Goal: Task Accomplishment & Management: Use online tool/utility

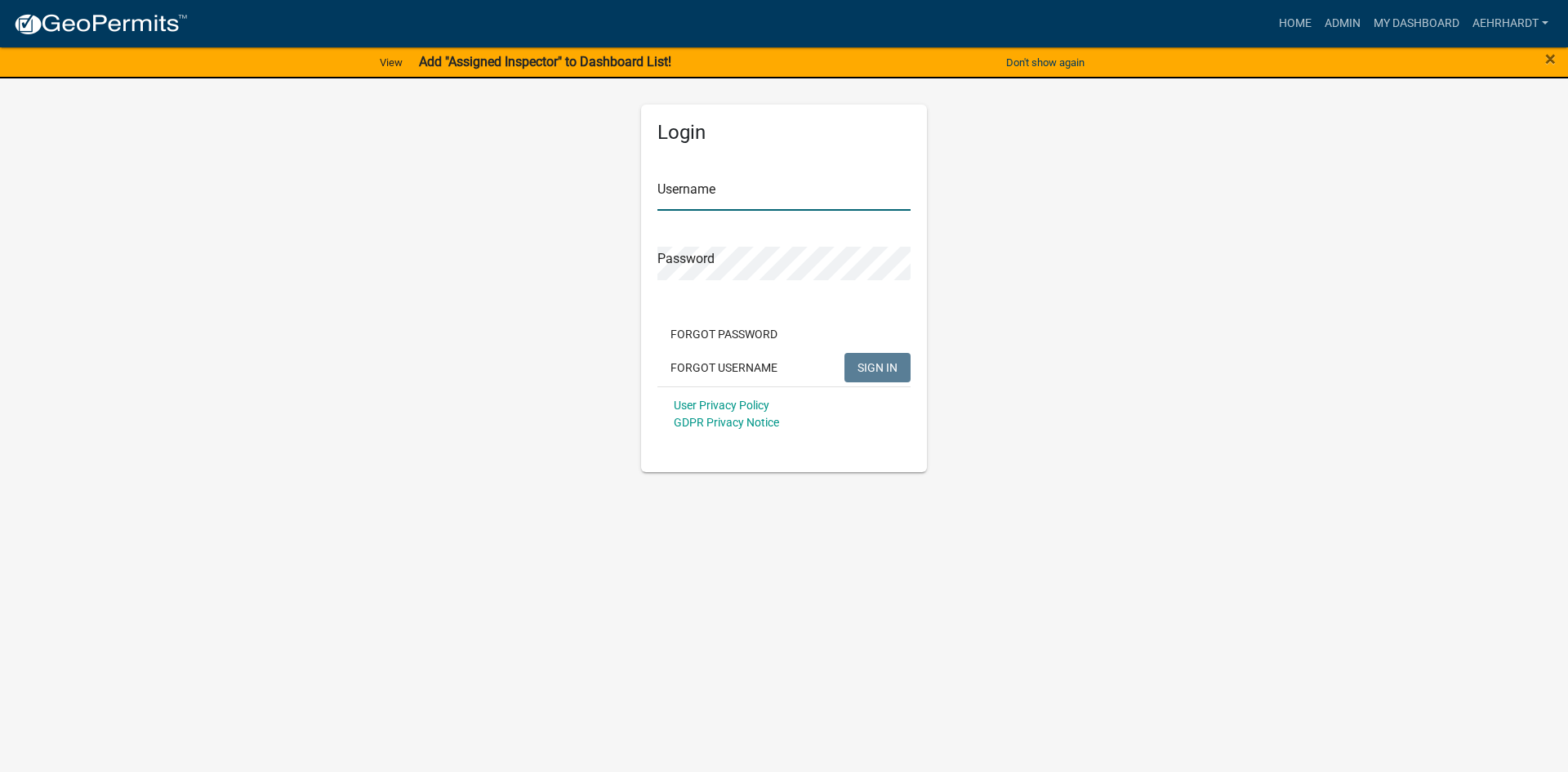
type input "aehrhardt"
click at [864, 360] on button "SIGN IN" at bounding box center [877, 367] width 66 height 29
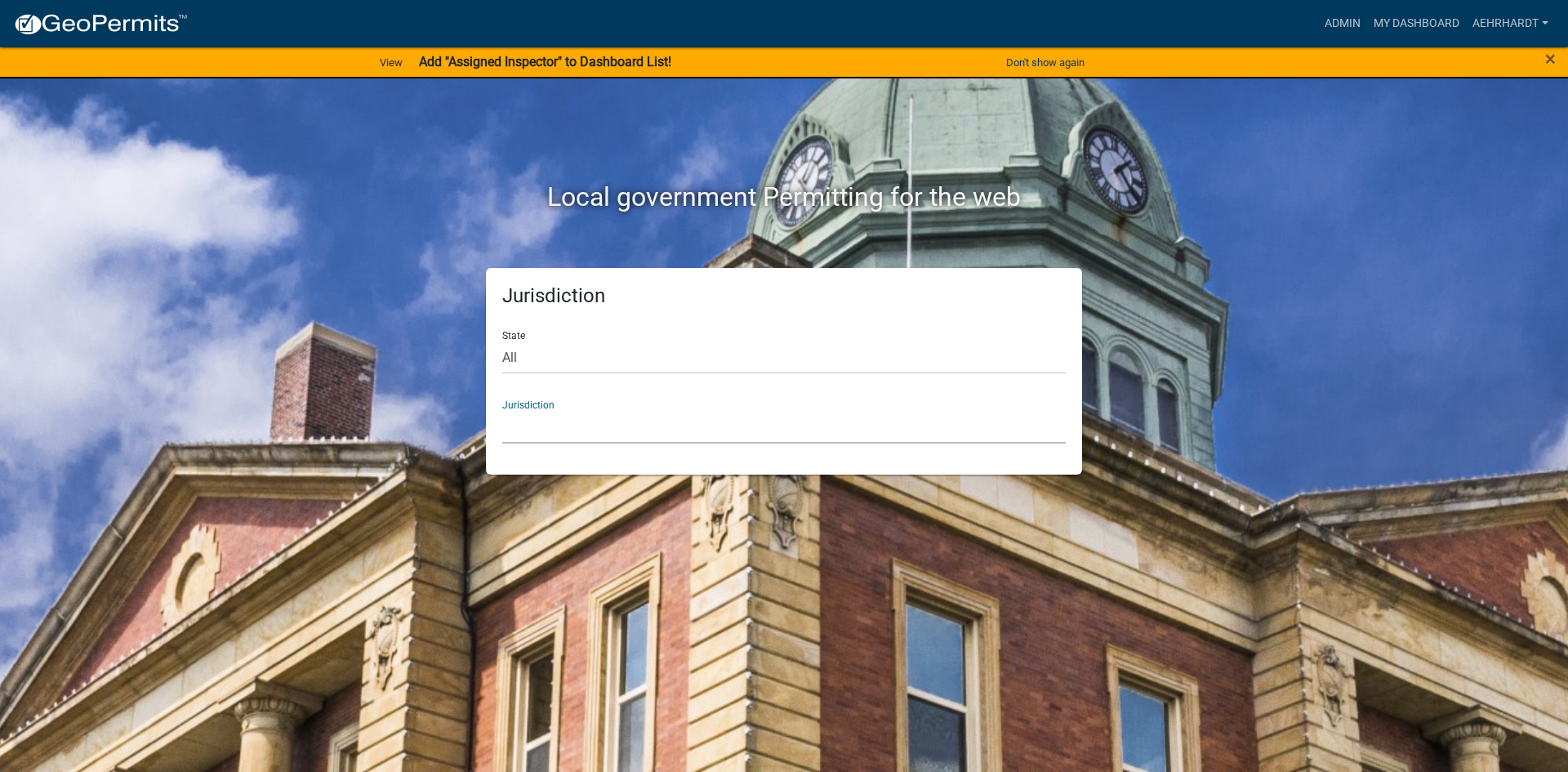
click at [560, 426] on select "[GEOGRAPHIC_DATA], [US_STATE] [GEOGRAPHIC_DATA], [US_STATE][PERSON_NAME][GEOGRA…" at bounding box center [784, 427] width 563 height 34
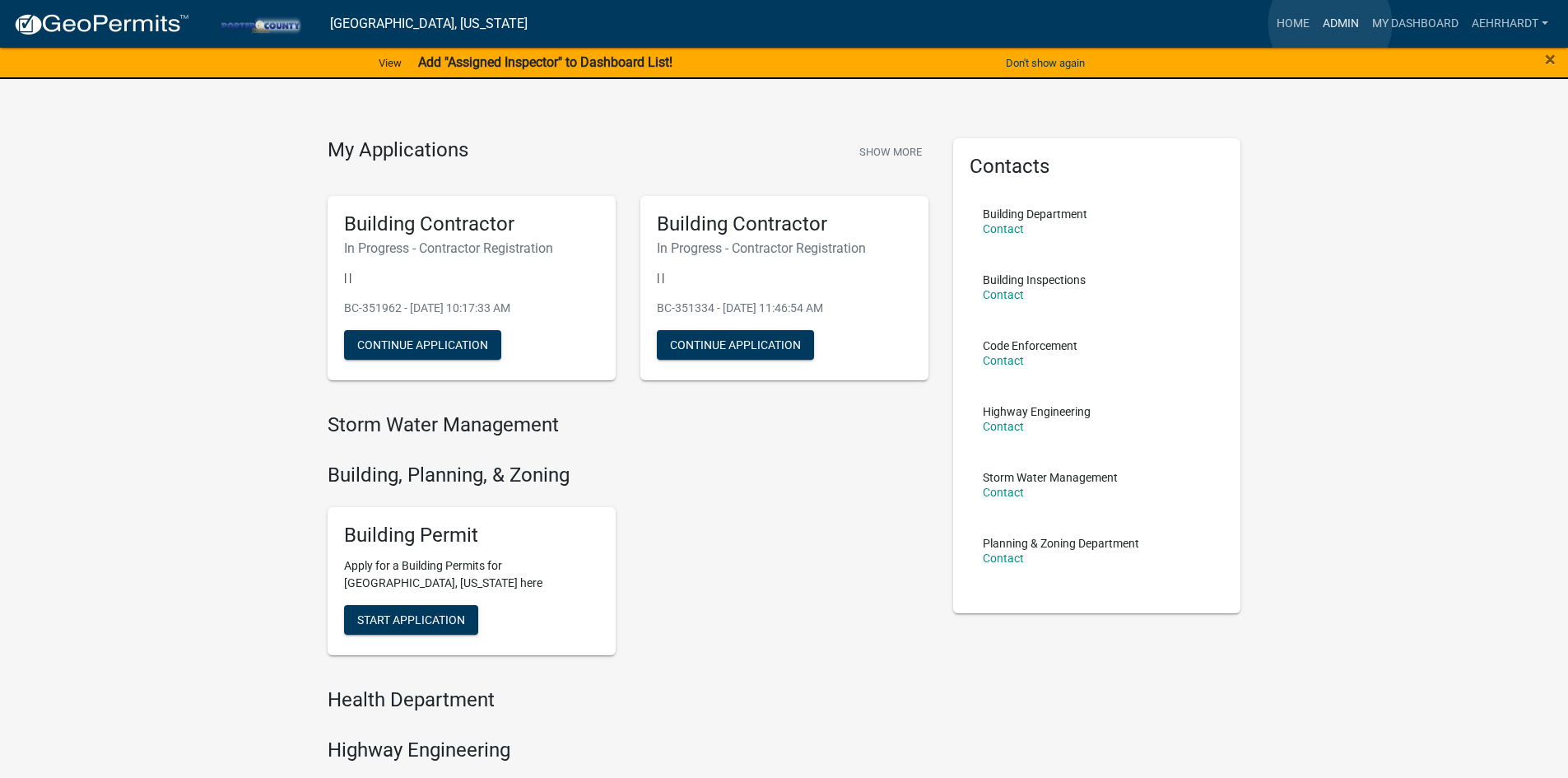
click at [1331, 23] on link "Admin" at bounding box center [1340, 23] width 49 height 31
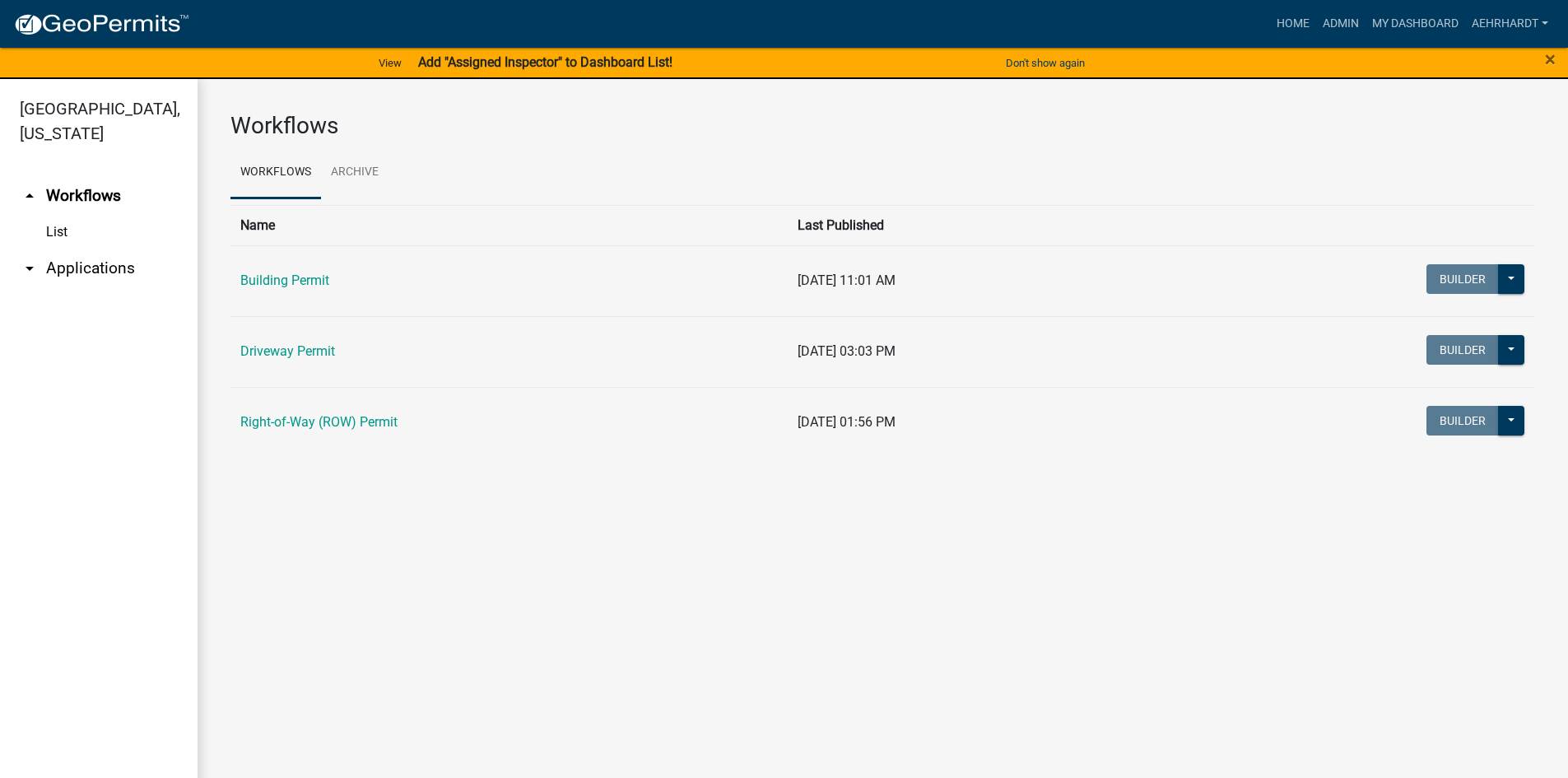
click at [83, 248] on link "arrow_drop_down Applications" at bounding box center [99, 268] width 198 height 40
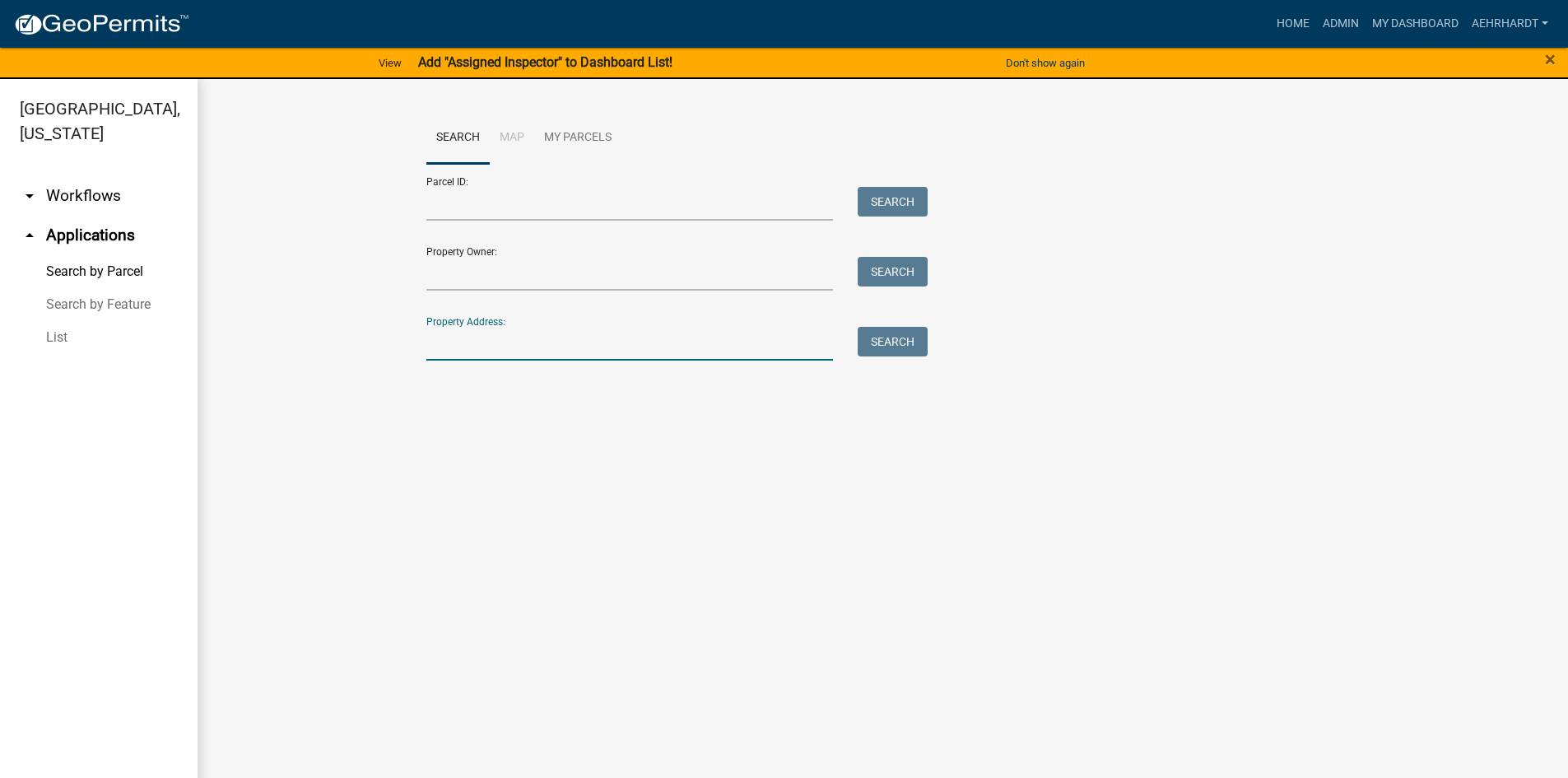
click at [470, 337] on input "Property Address:" at bounding box center [630, 344] width 408 height 34
type input "768 n 625 e"
click at [890, 335] on button "Search" at bounding box center [893, 341] width 70 height 30
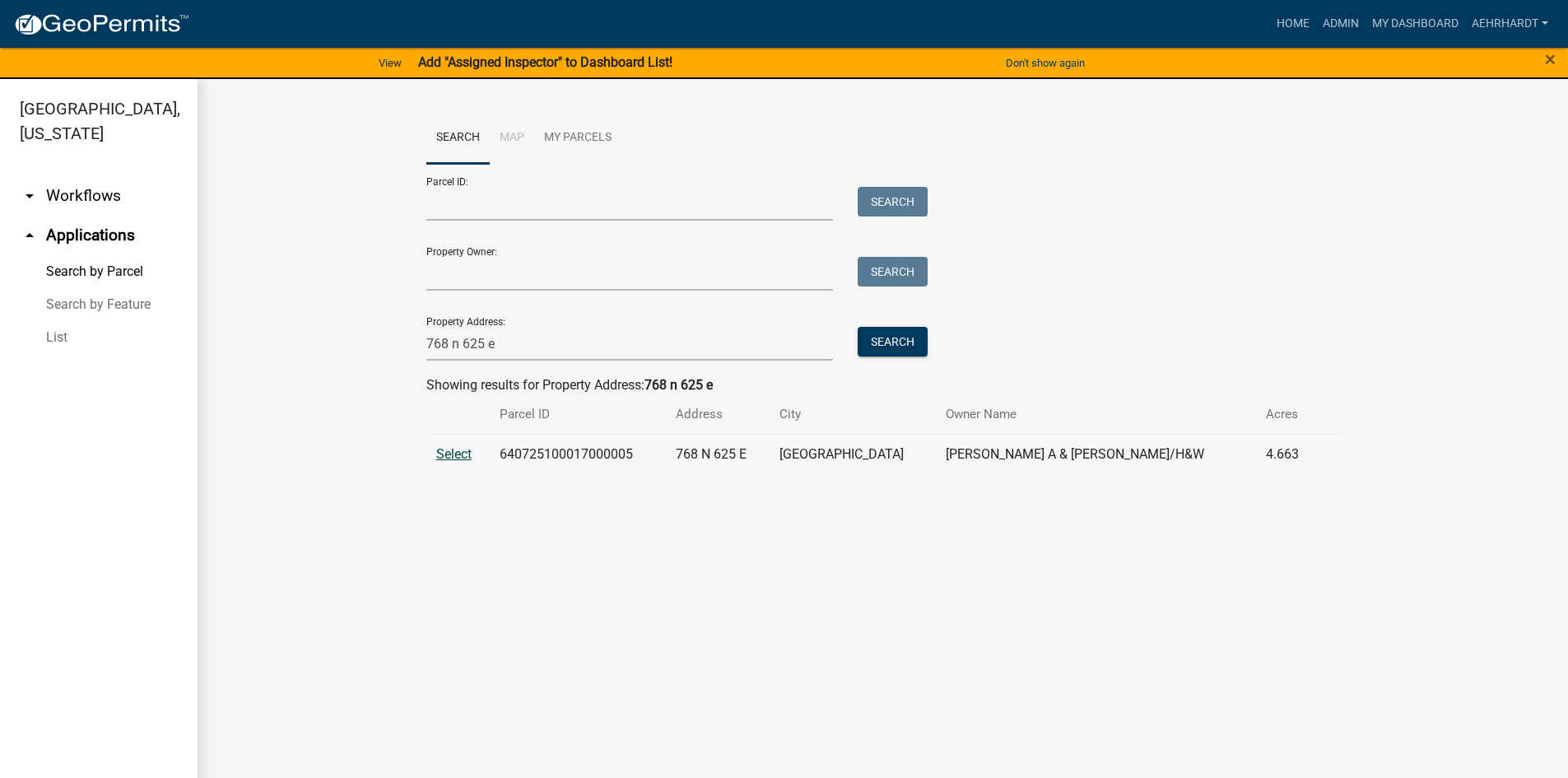
click at [446, 454] on span "Select" at bounding box center [453, 453] width 35 height 15
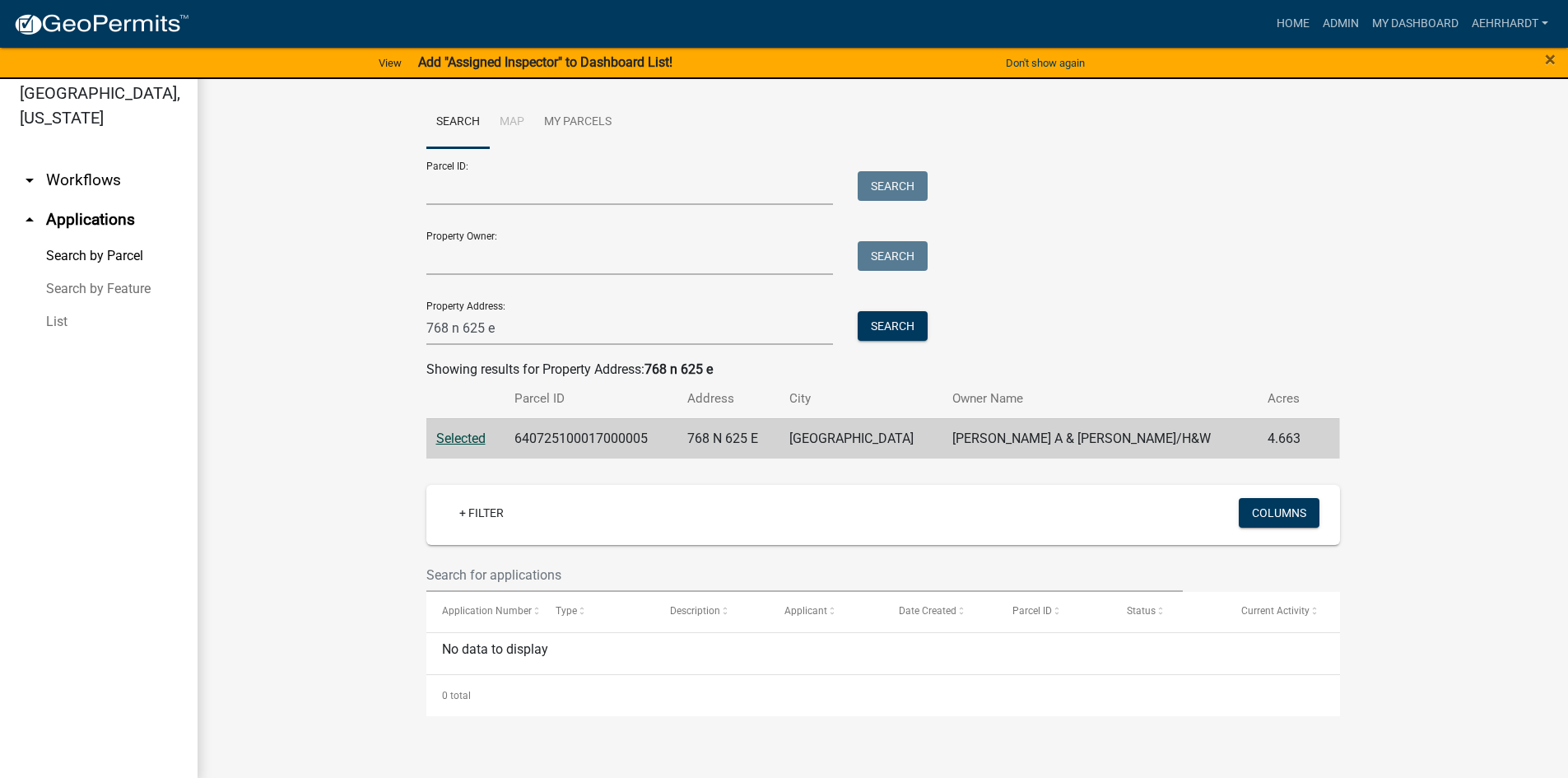
scroll to position [20, 0]
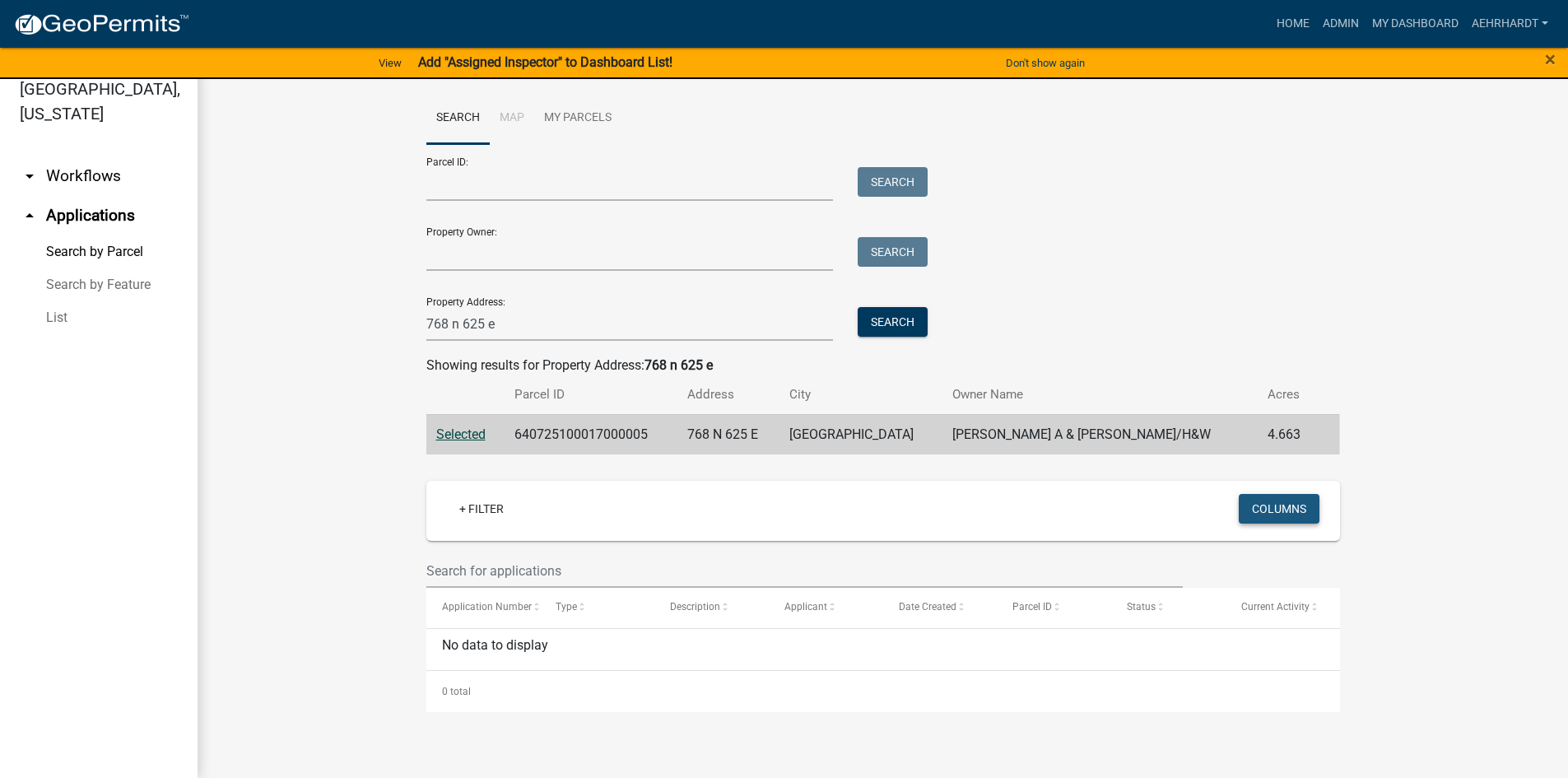
click at [1261, 501] on button "Columns" at bounding box center [1279, 508] width 81 height 30
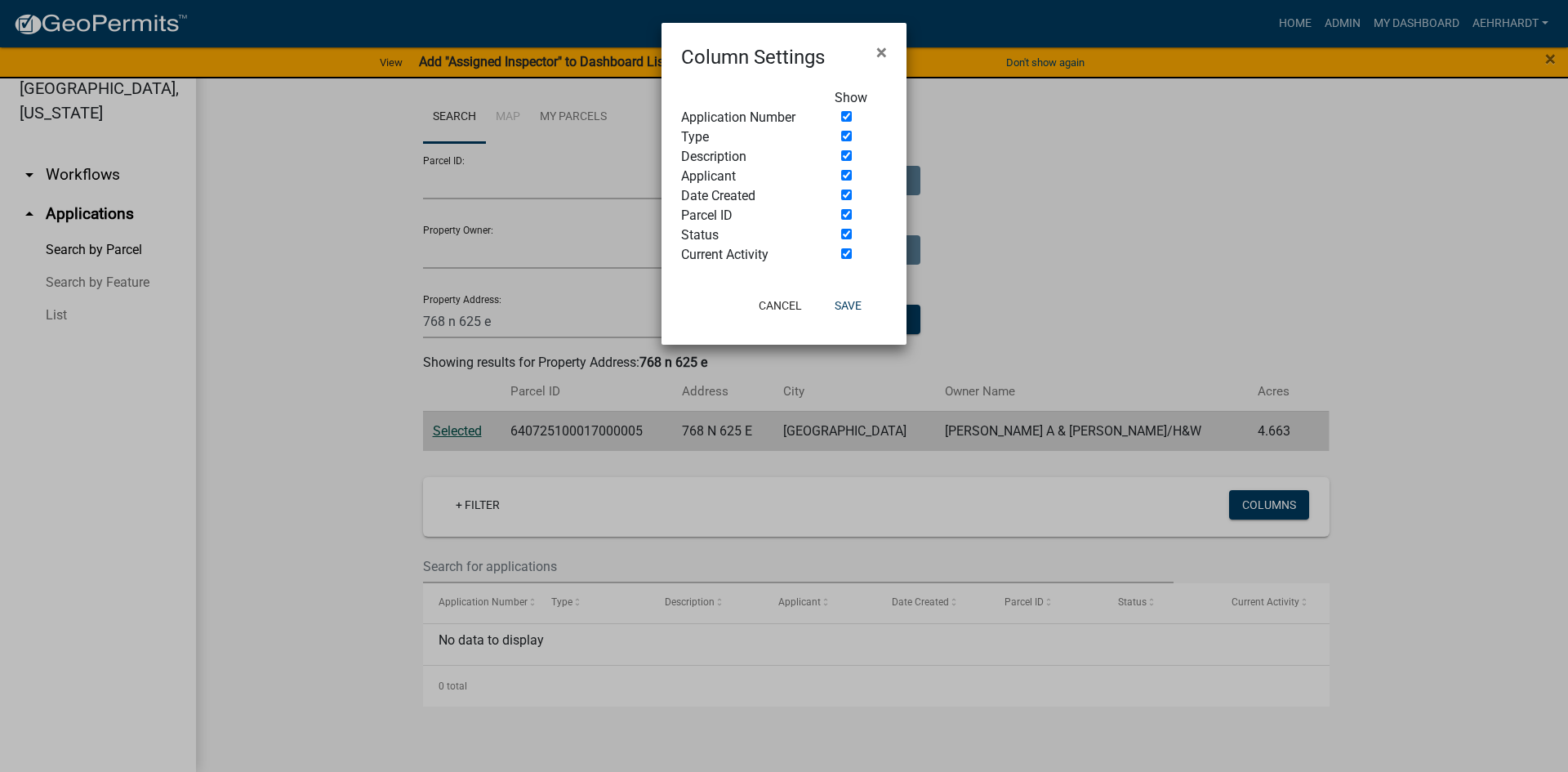
click at [660, 513] on ngb-modal-window "Column Settings × Show Application Number Type Description Applicant Date Creat…" at bounding box center [784, 386] width 1568 height 772
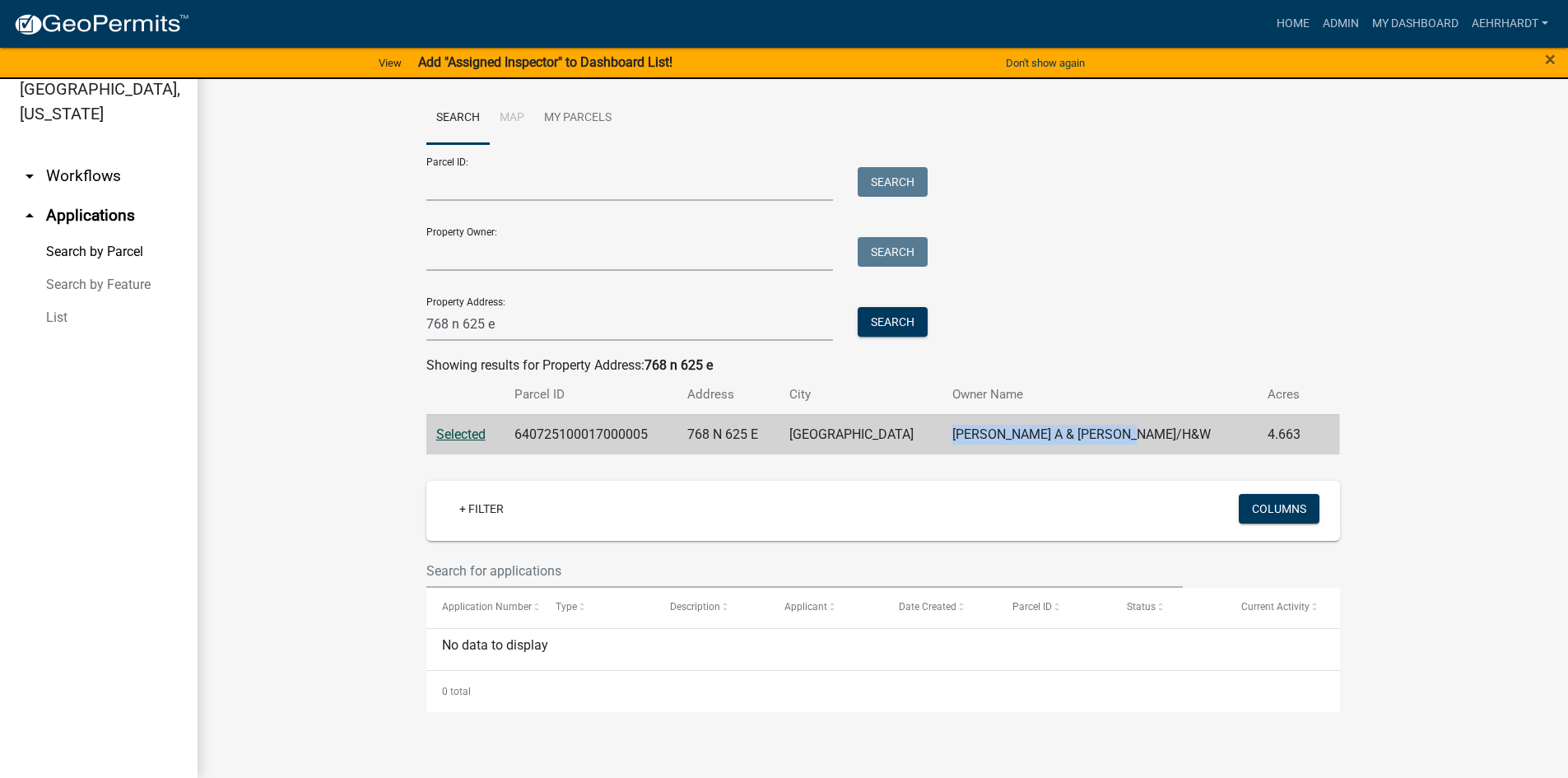
drag, startPoint x: 973, startPoint y: 433, endPoint x: 1152, endPoint y: 427, distance: 179.1
click at [1152, 427] on td "[PERSON_NAME] A & [PERSON_NAME]/H&W" at bounding box center [1100, 434] width 315 height 40
copy td "[PERSON_NAME] A & [PERSON_NAME]/H&W"
